Goal: Navigation & Orientation: Find specific page/section

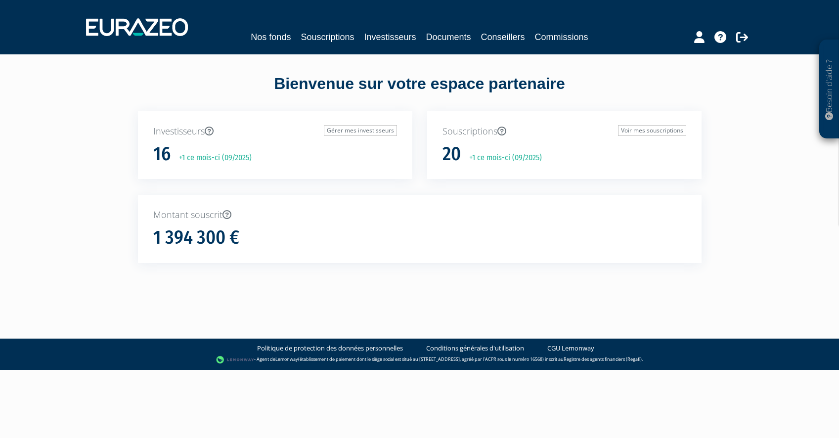
click at [185, 136] on p "Investisseurs Gérer mes investisseurs" at bounding box center [275, 131] width 244 height 13
click at [391, 35] on link "Investisseurs" at bounding box center [390, 37] width 52 height 14
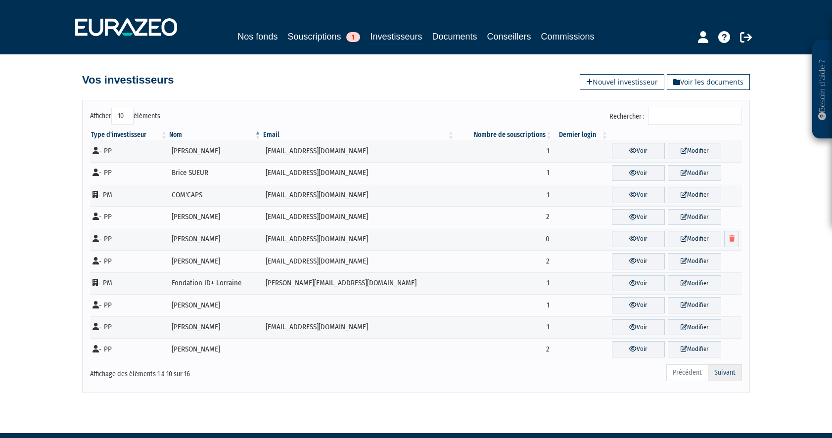
click at [727, 373] on link "Suivant" at bounding box center [724, 372] width 34 height 17
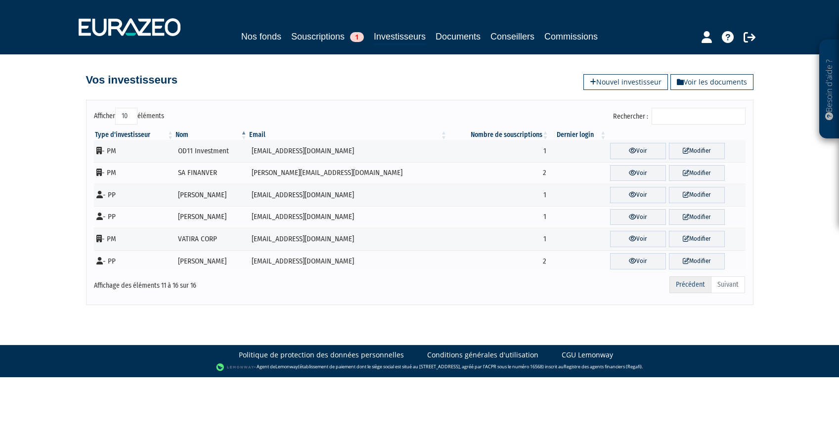
click at [692, 288] on link "Précédent" at bounding box center [690, 284] width 42 height 17
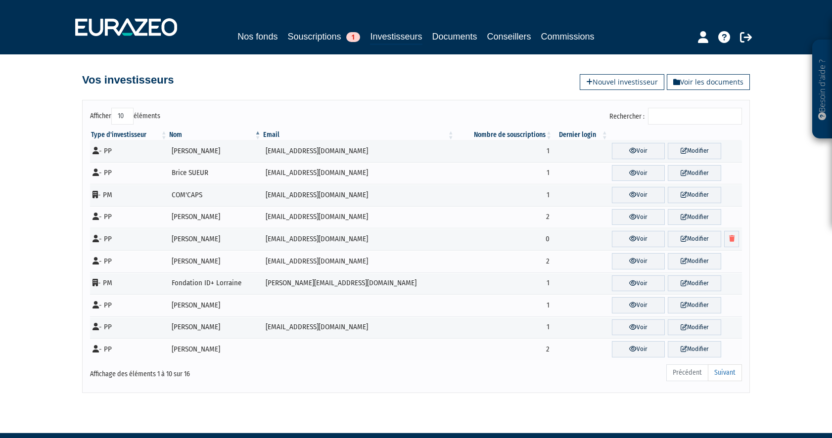
click at [688, 375] on ul "Précédent Suivant" at bounding box center [704, 372] width 76 height 17
drag, startPoint x: 728, startPoint y: 375, endPoint x: 710, endPoint y: 363, distance: 20.7
click at [728, 374] on link "Suivant" at bounding box center [724, 372] width 34 height 17
